Goal: Task Accomplishment & Management: Use online tool/utility

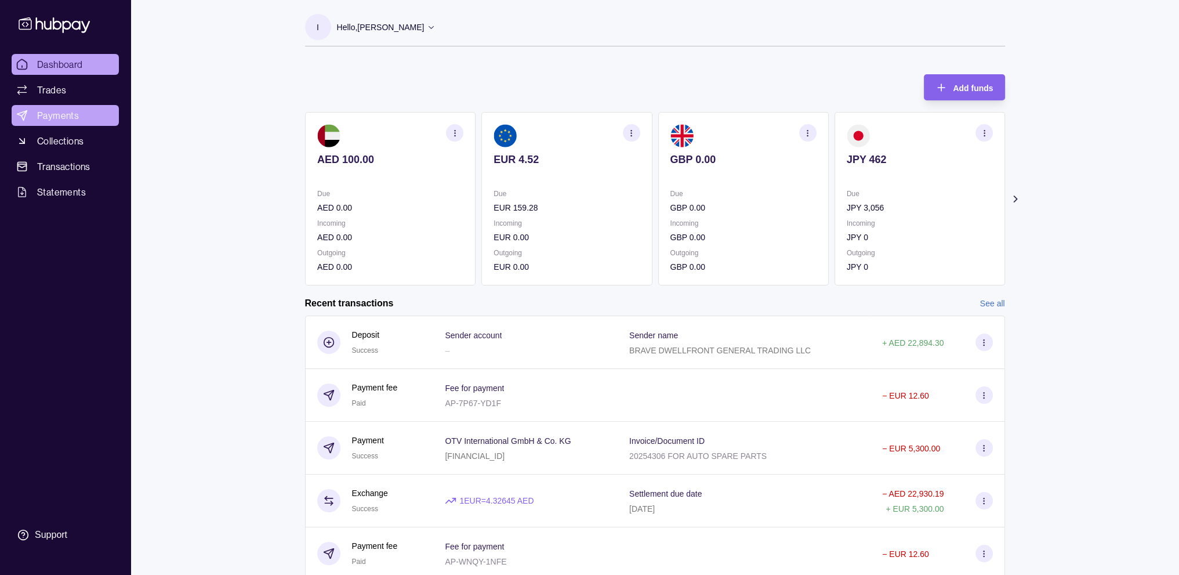
click at [78, 114] on span "Payments" at bounding box center [58, 115] width 42 height 14
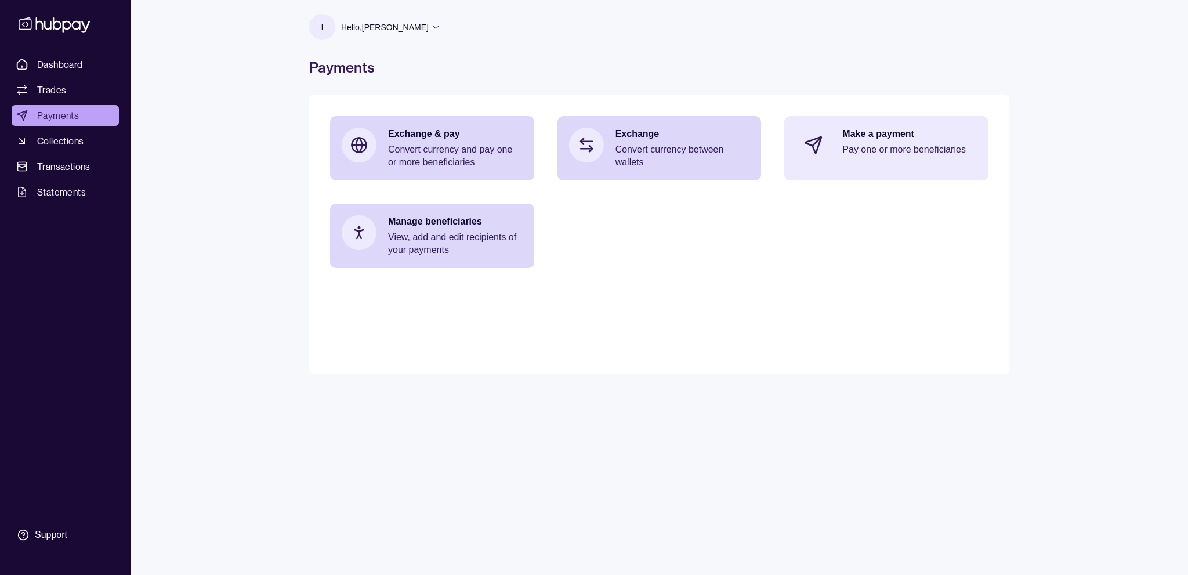
click at [852, 141] on div "Make a payment Pay one or more beneficiaries" at bounding box center [909, 145] width 135 height 35
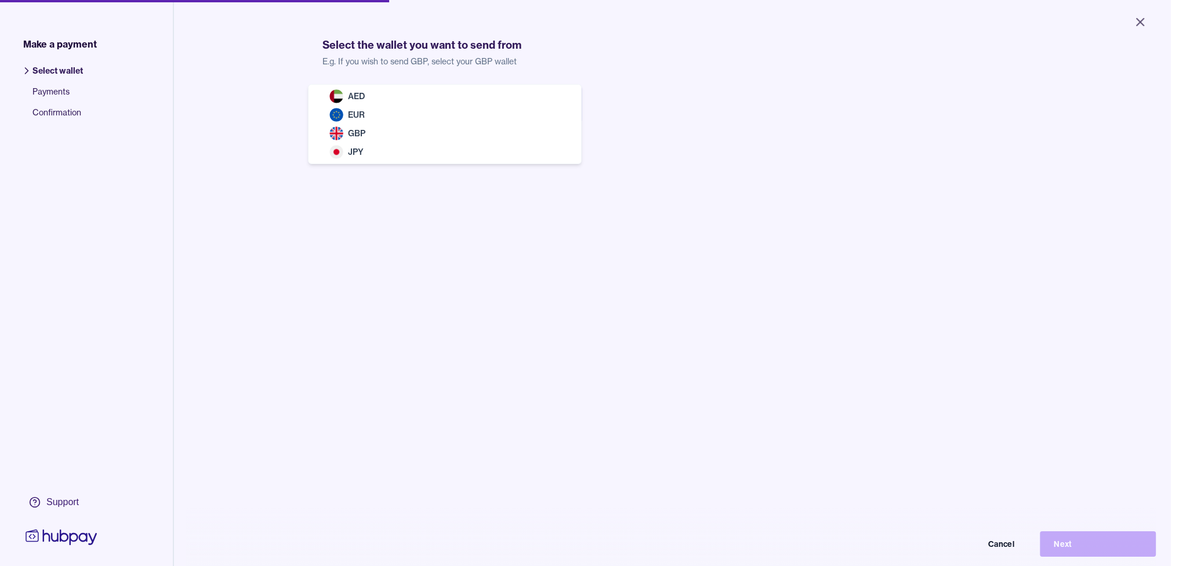
click at [528, 106] on body "Close Make a payment Select wallet Payments Confirmation Support Select the wal…" at bounding box center [585, 283] width 1171 height 566
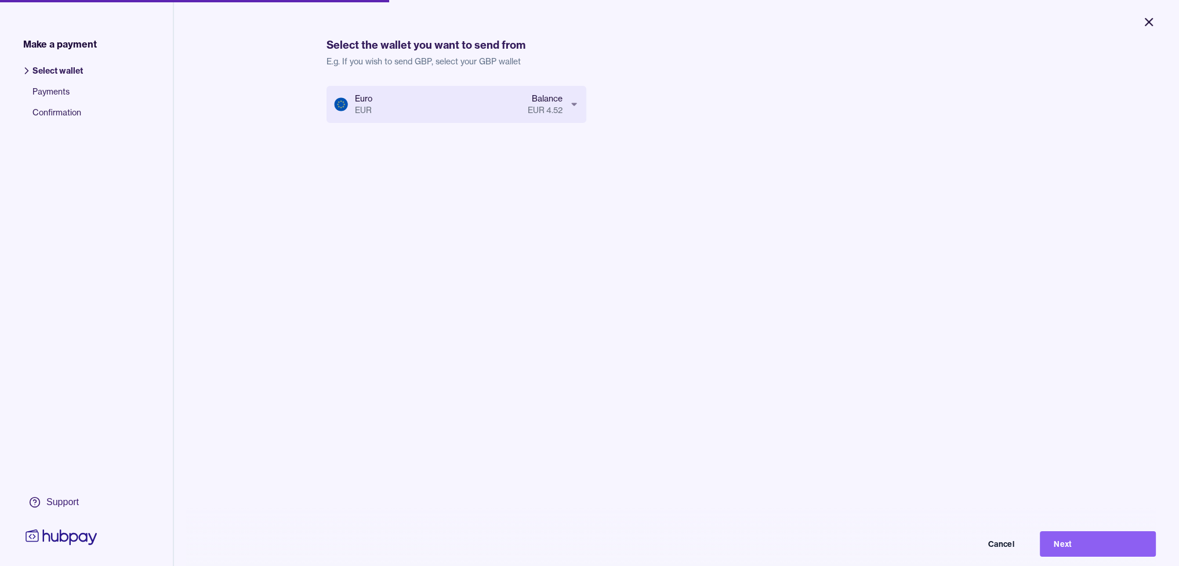
click at [1143, 18] on icon "Close" at bounding box center [1149, 22] width 14 height 14
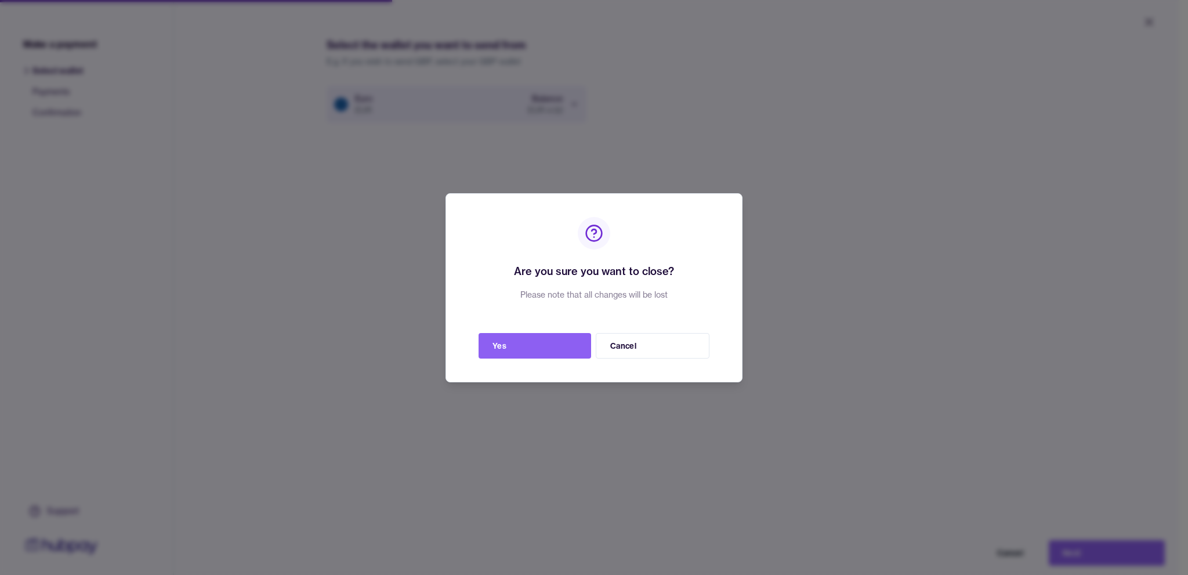
click at [516, 327] on div "Are you sure you want to close? Please note that all changes will be lost Yes C…" at bounding box center [594, 287] width 297 height 189
click at [485, 349] on button "Yes" at bounding box center [535, 346] width 113 height 26
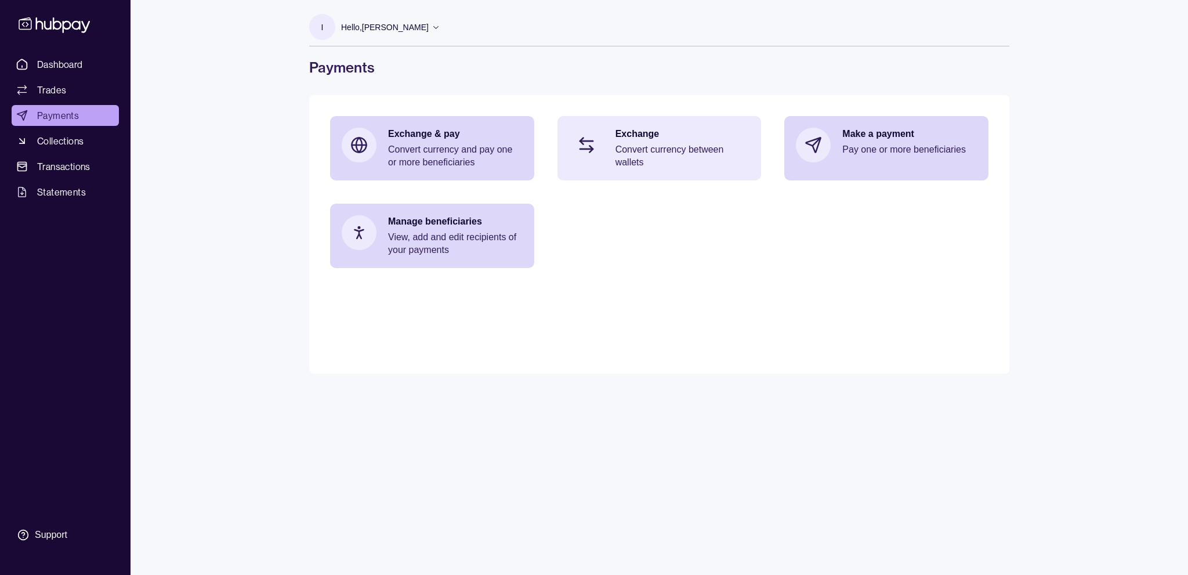
click at [636, 143] on p "Convert currency between wallets" at bounding box center [683, 156] width 135 height 26
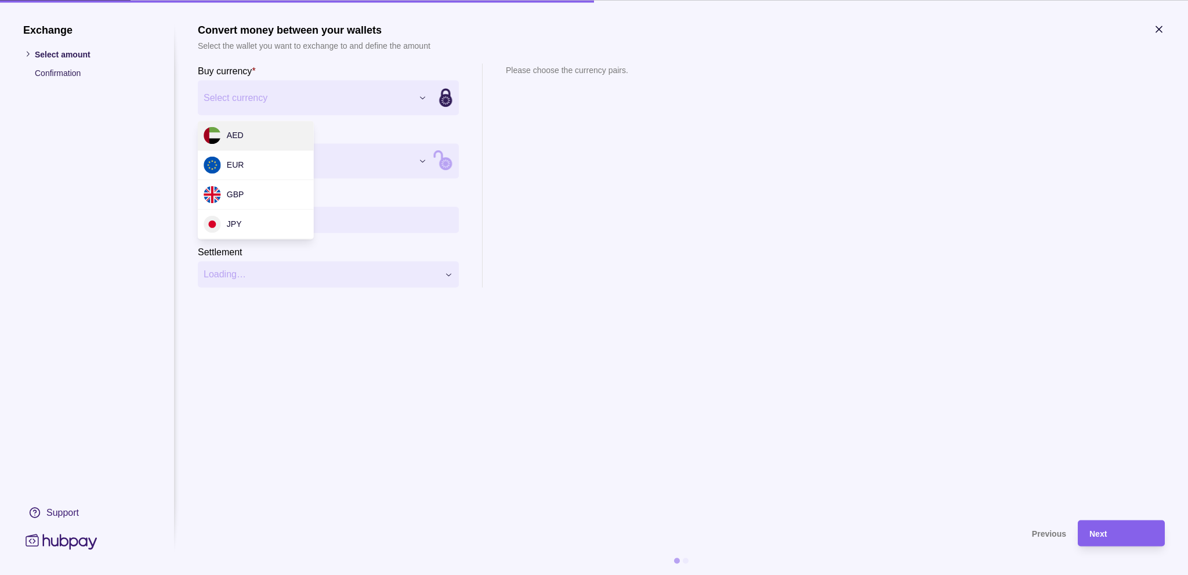
click at [404, 574] on div "Exchange Select amount Confirmation Support Convert money between your wallets …" at bounding box center [594, 575] width 1188 height 0
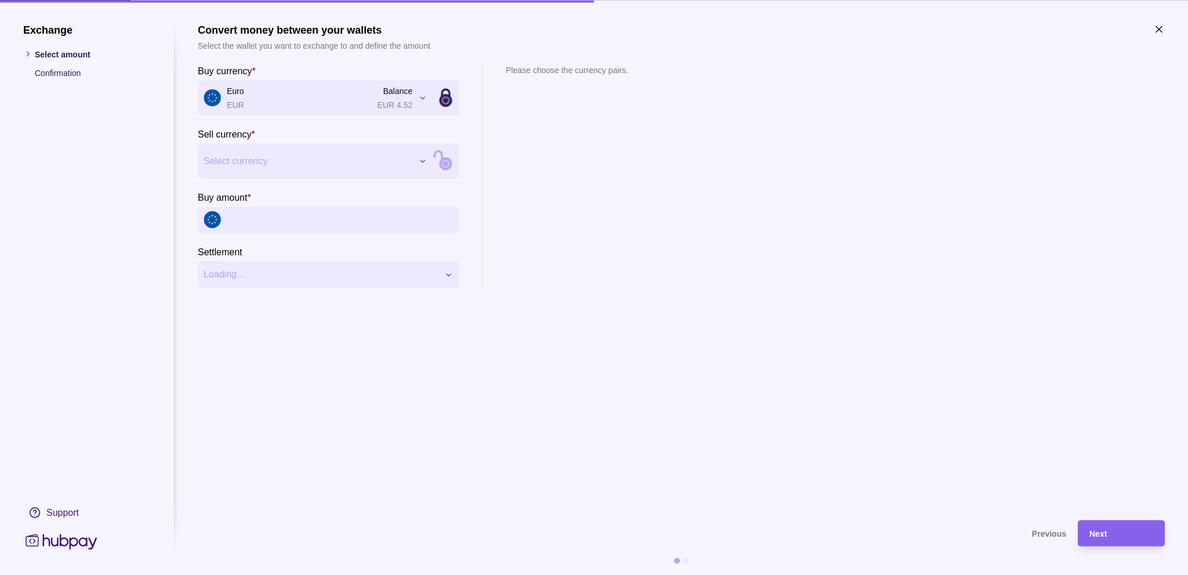
click at [363, 574] on div "Exchange Select amount Confirmation Support Convert money between your wallets …" at bounding box center [594, 575] width 1188 height 0
click at [280, 215] on input "Buy amount *" at bounding box center [340, 220] width 226 height 26
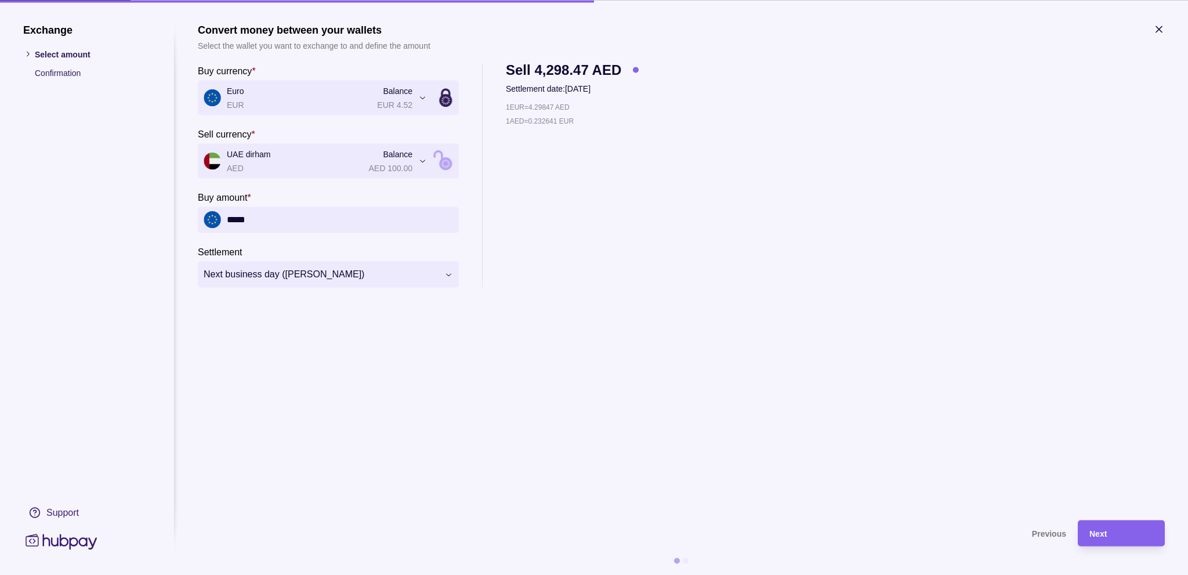
type input "*****"
click at [1090, 525] on div "Next" at bounding box center [1112, 533] width 81 height 26
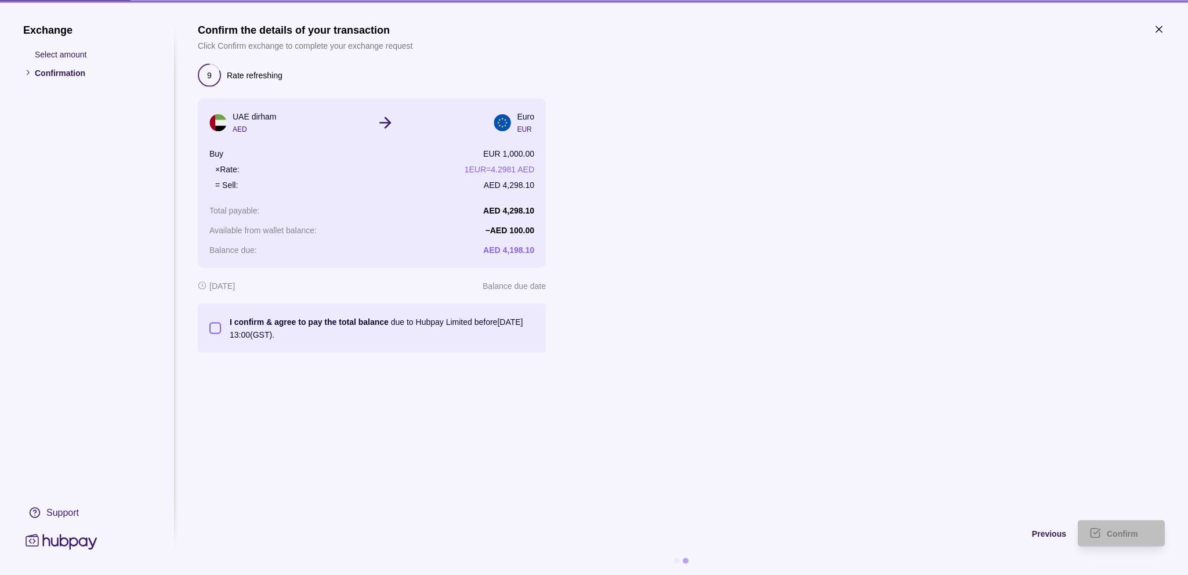
click at [214, 330] on button "I confirm & agree to pay the total balance due to Hubpay Limited before [DATE] …" at bounding box center [215, 328] width 12 height 12
click at [1042, 537] on span "Previous" at bounding box center [1049, 533] width 34 height 9
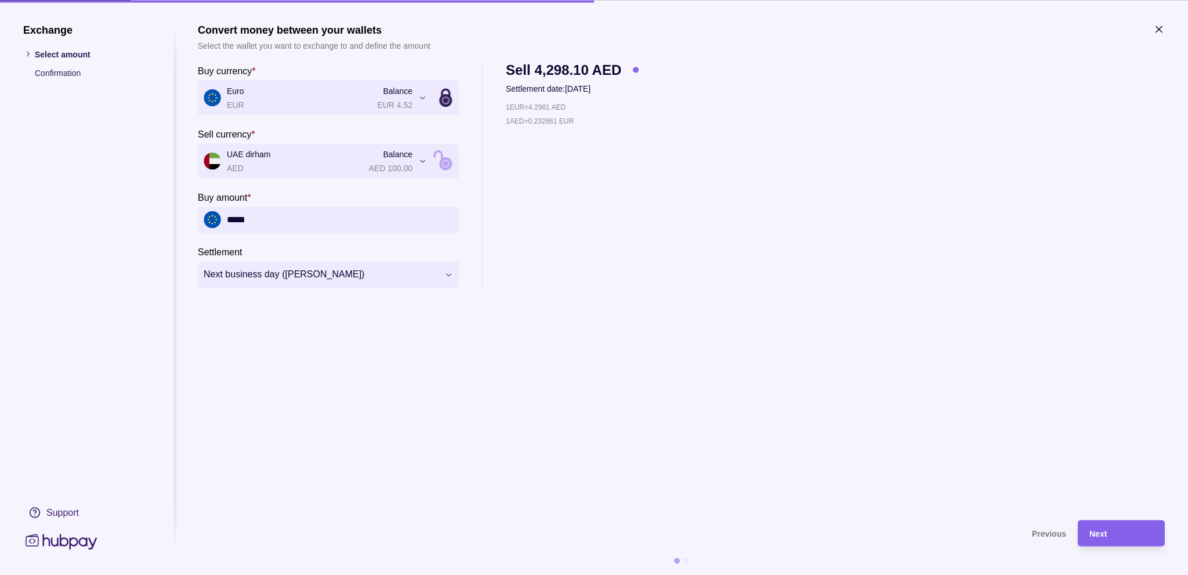
drag, startPoint x: 270, startPoint y: 219, endPoint x: 205, endPoint y: 217, distance: 65.6
click at [205, 217] on div "*****" at bounding box center [328, 220] width 261 height 26
type input "*****"
click at [1114, 530] on div "Next" at bounding box center [1122, 533] width 64 height 14
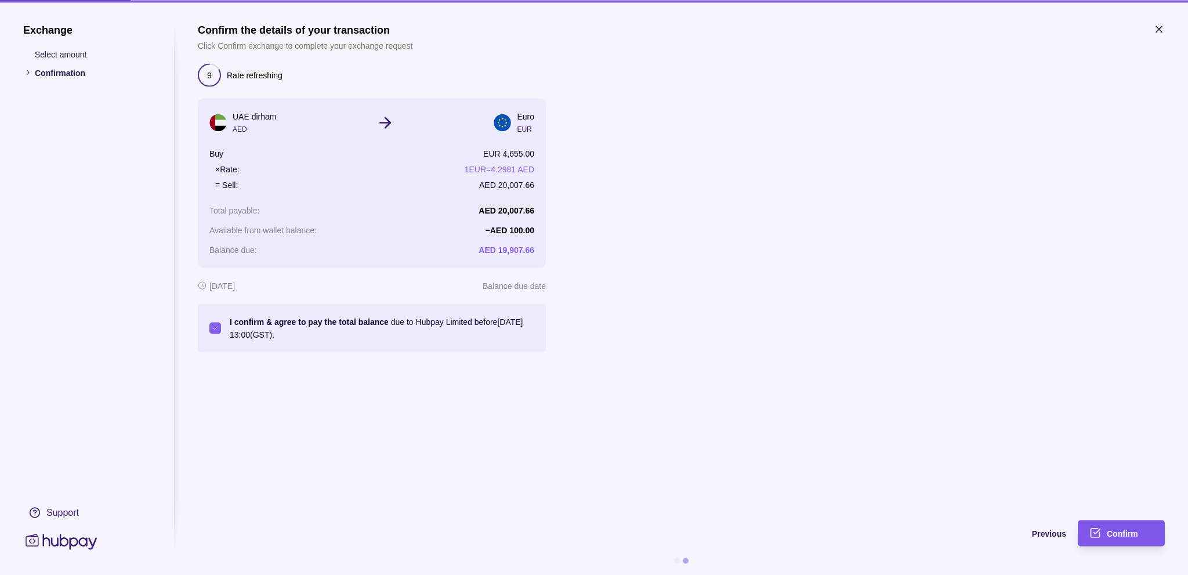
click at [1115, 531] on span "Confirm" at bounding box center [1122, 533] width 31 height 9
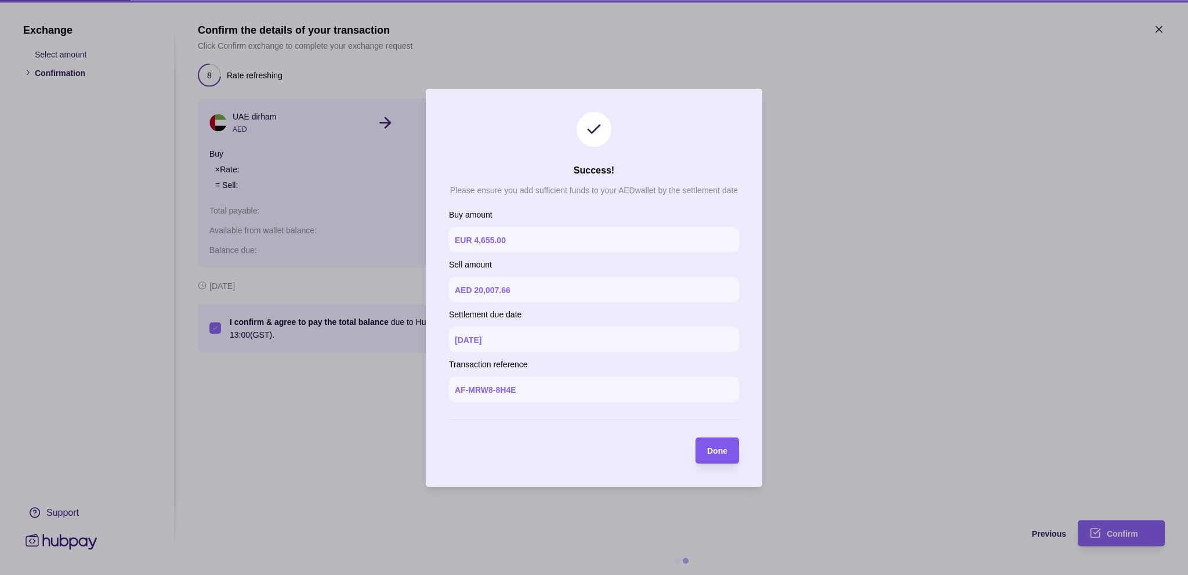
click at [724, 452] on span "Done" at bounding box center [717, 450] width 20 height 9
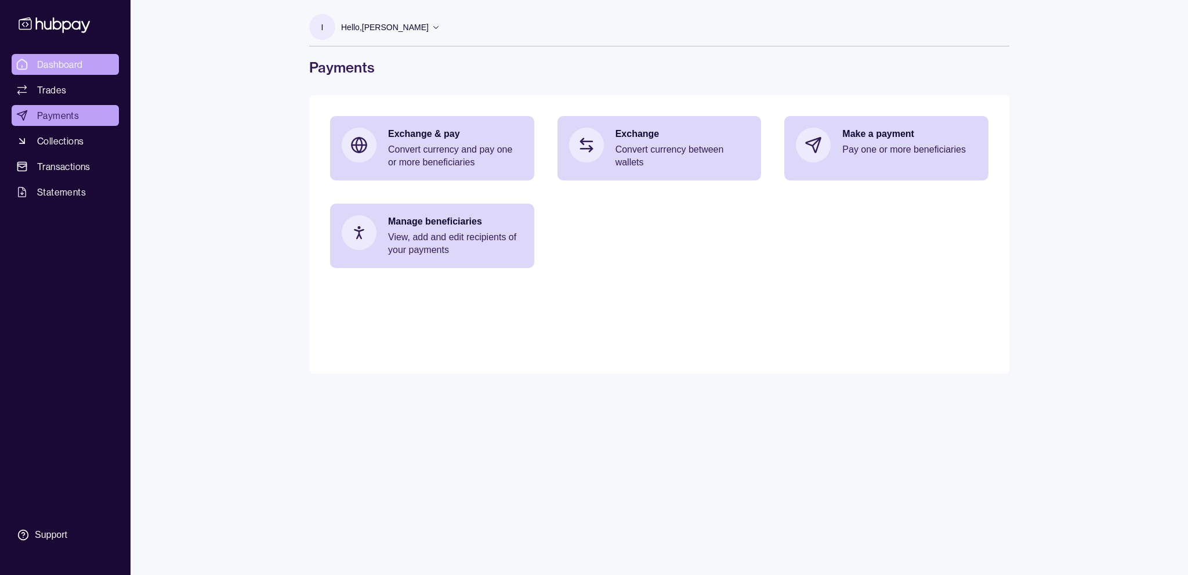
click at [54, 60] on span "Dashboard" at bounding box center [60, 64] width 46 height 14
